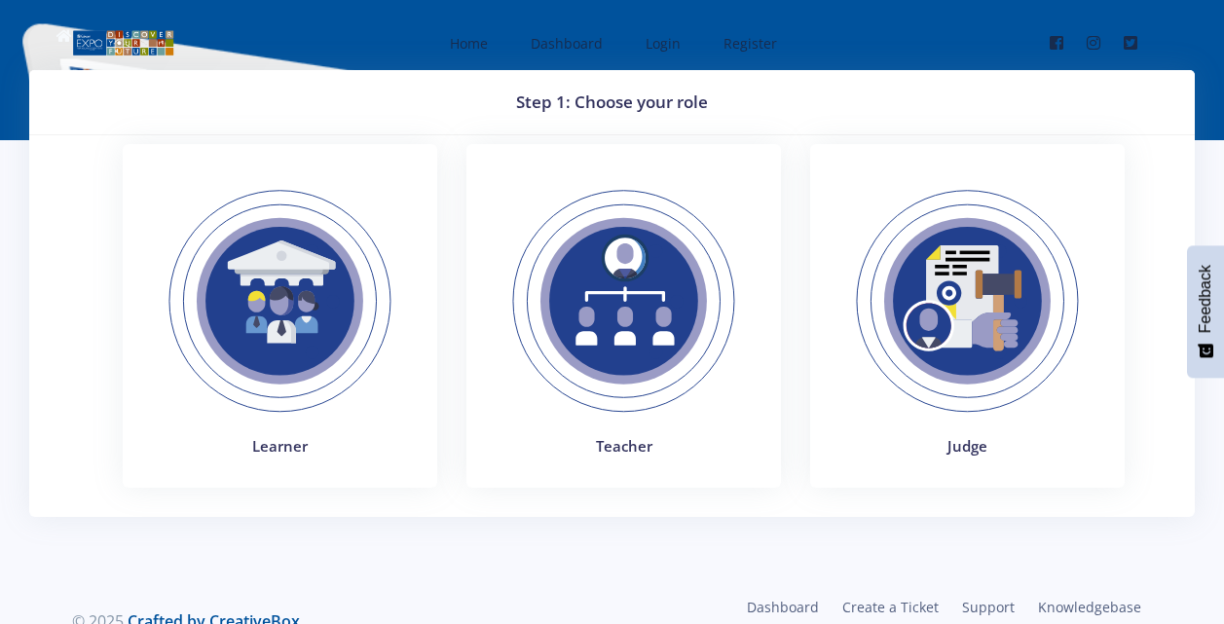
scroll to position [43, 0]
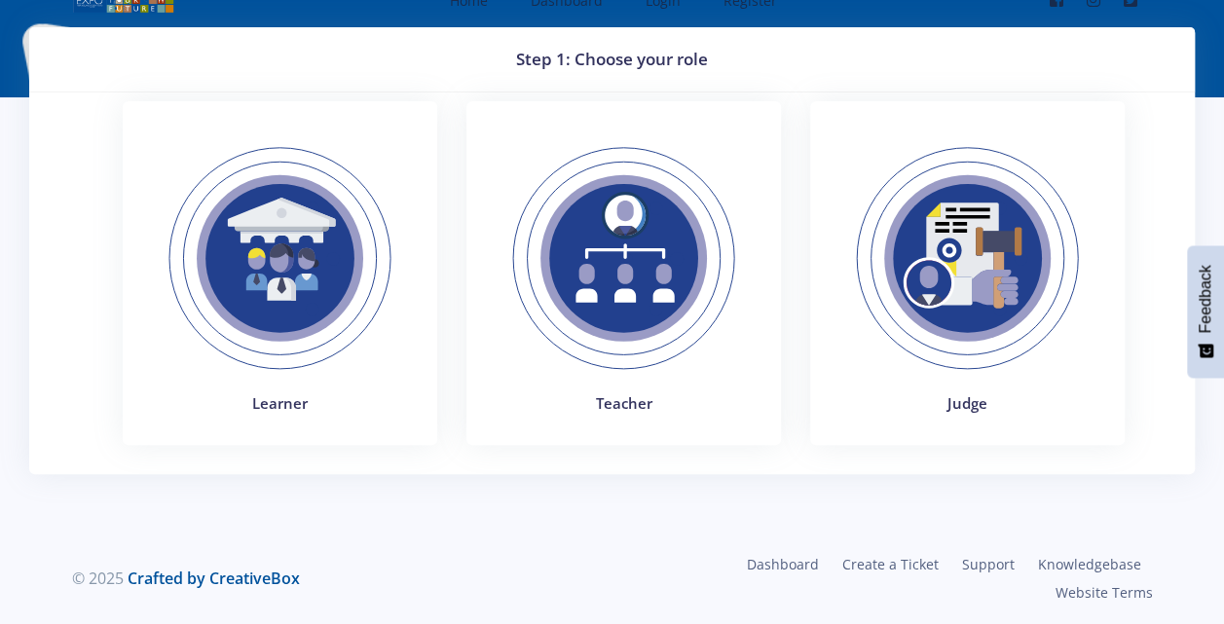
click at [282, 274] on img at bounding box center [280, 259] width 268 height 268
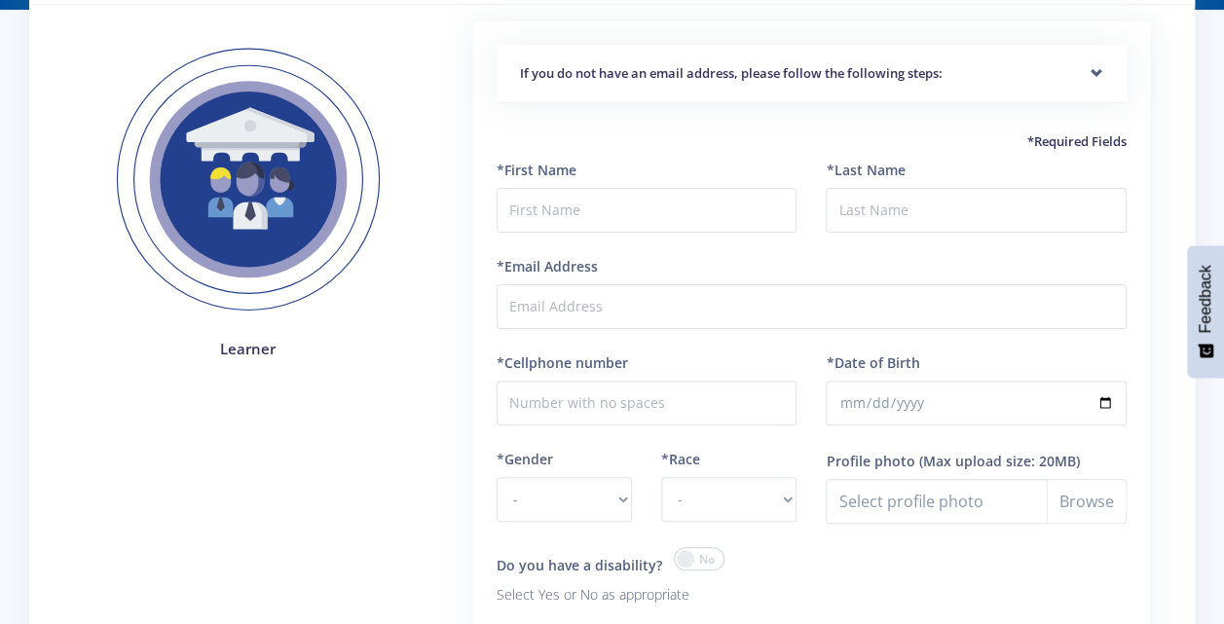
scroll to position [128, 0]
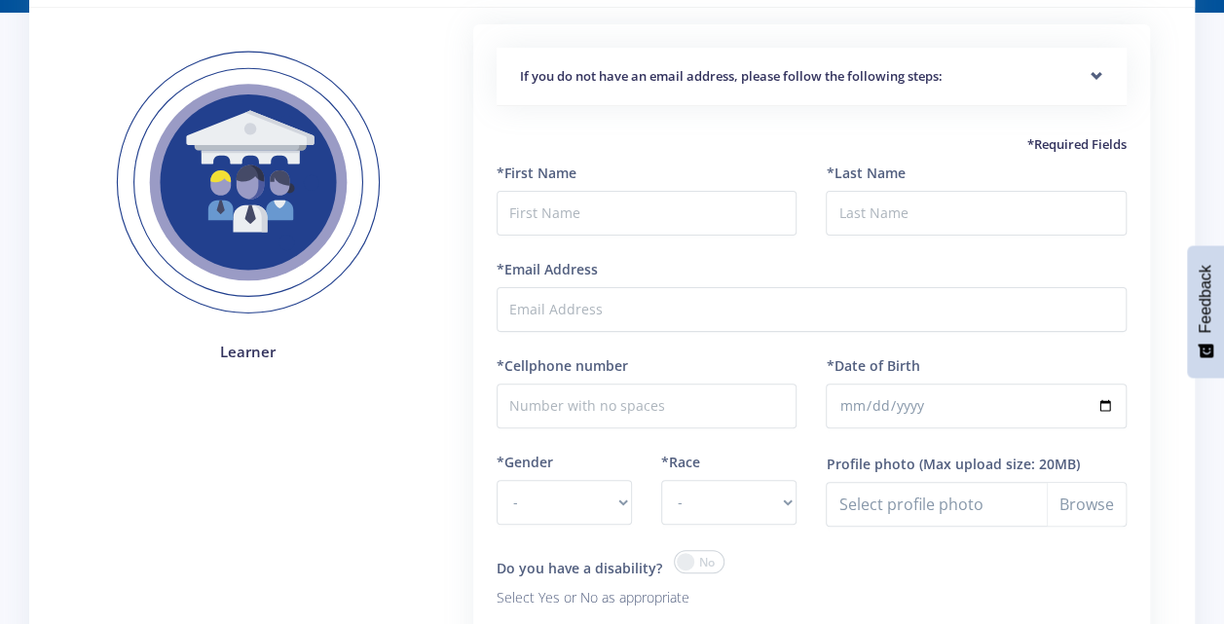
click at [863, 76] on h5 "If you do not have an email address, please follow the following steps:" at bounding box center [811, 76] width 583 height 19
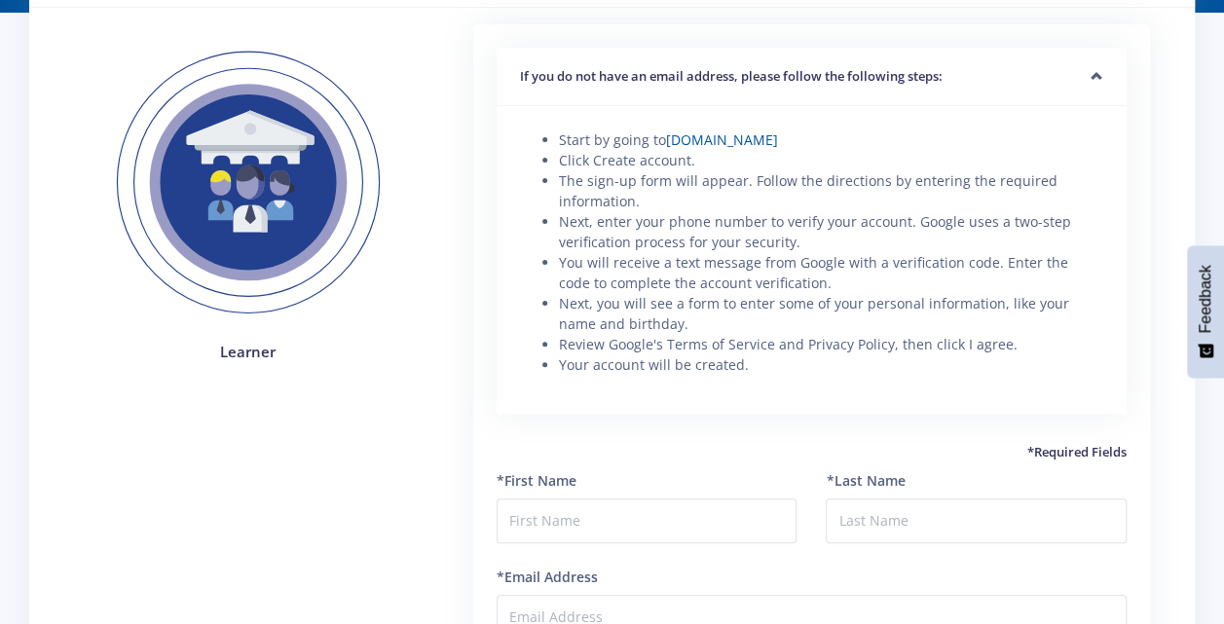
click at [863, 76] on h5 "If you do not have an email address, please follow the following steps:" at bounding box center [811, 76] width 583 height 19
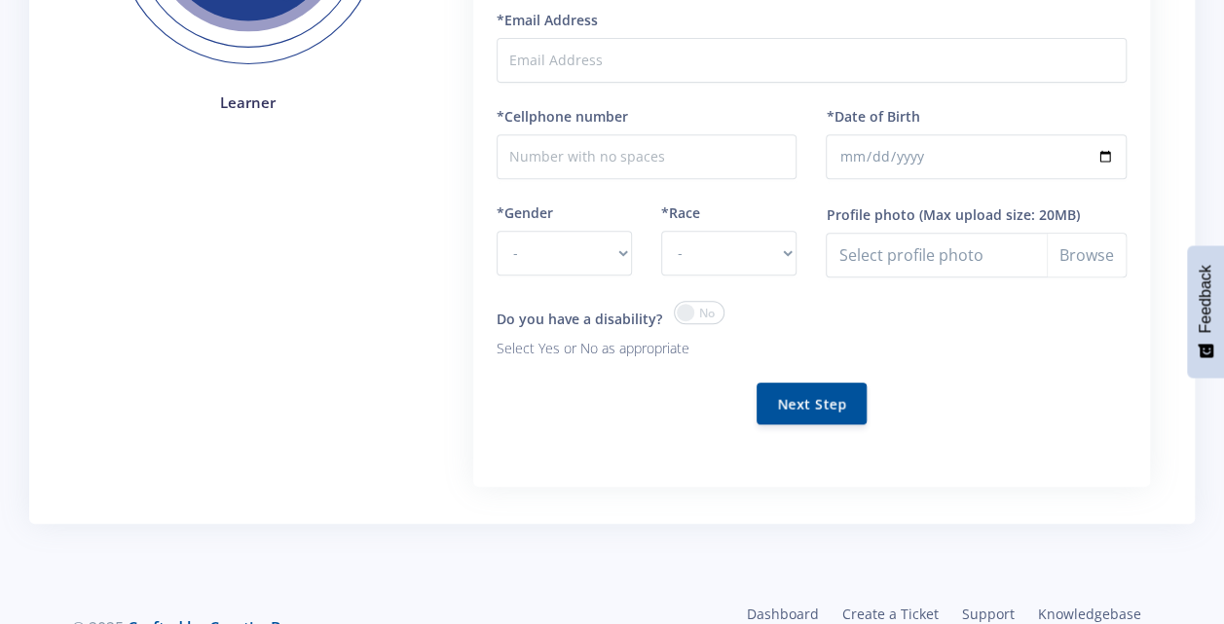
scroll to position [426, 0]
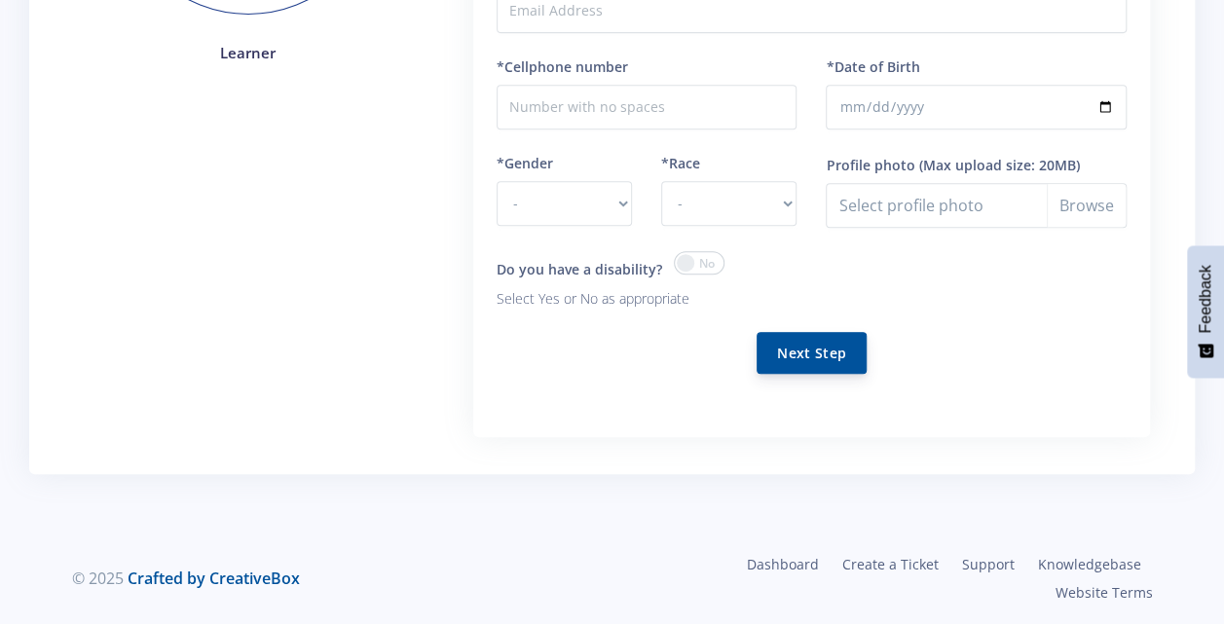
click at [842, 360] on button "Next Step" at bounding box center [811, 353] width 110 height 42
